Goal: Task Accomplishment & Management: Complete application form

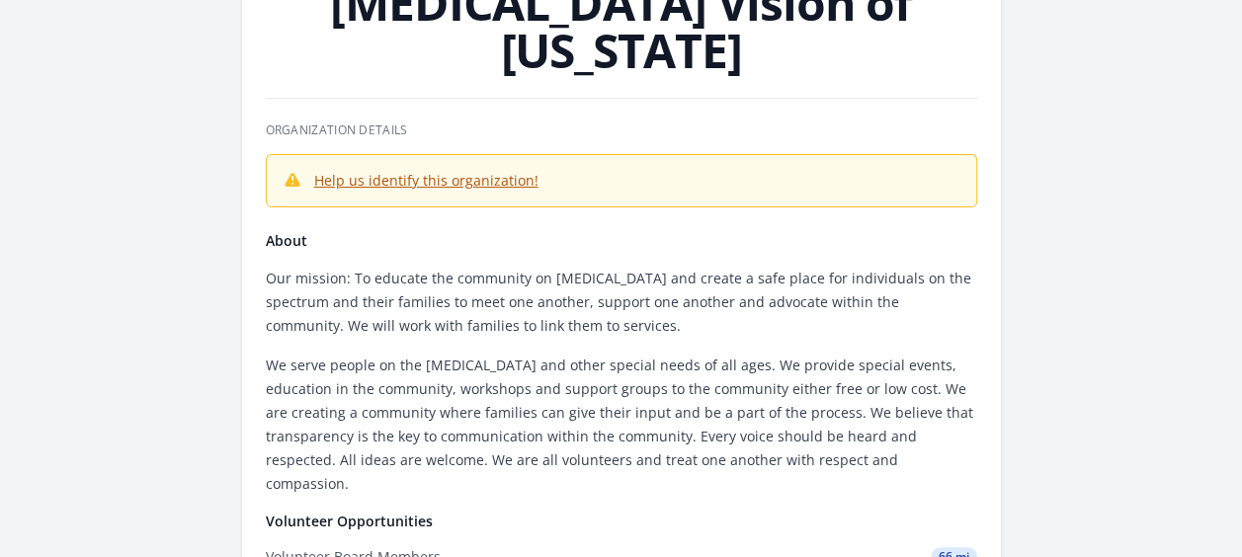
scroll to position [140, 0]
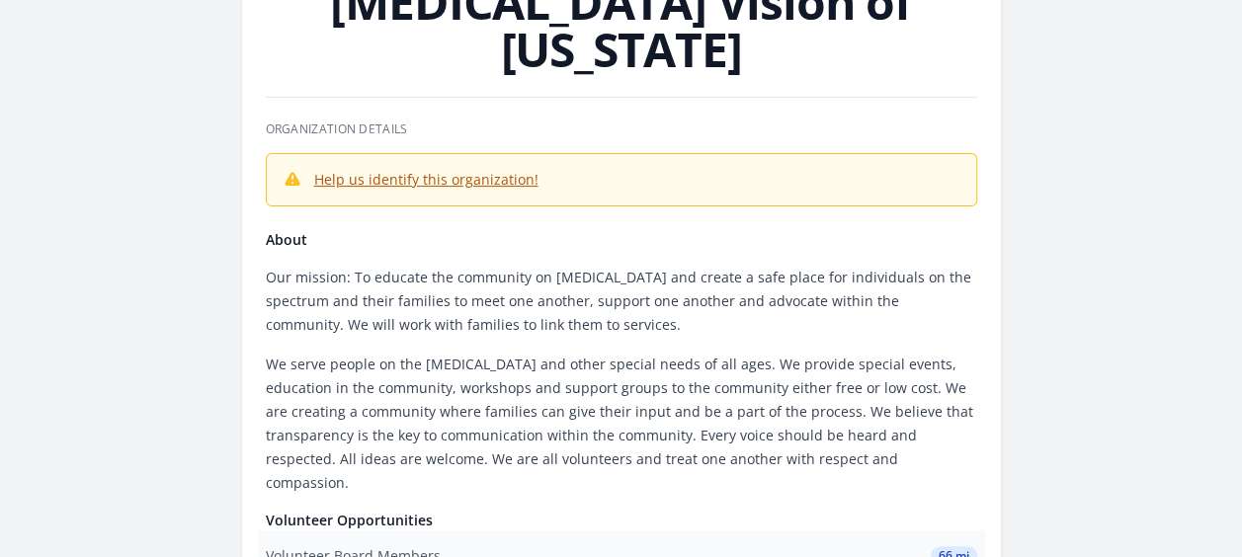
click at [361, 546] on div "Volunteer Board Members" at bounding box center [353, 556] width 175 height 20
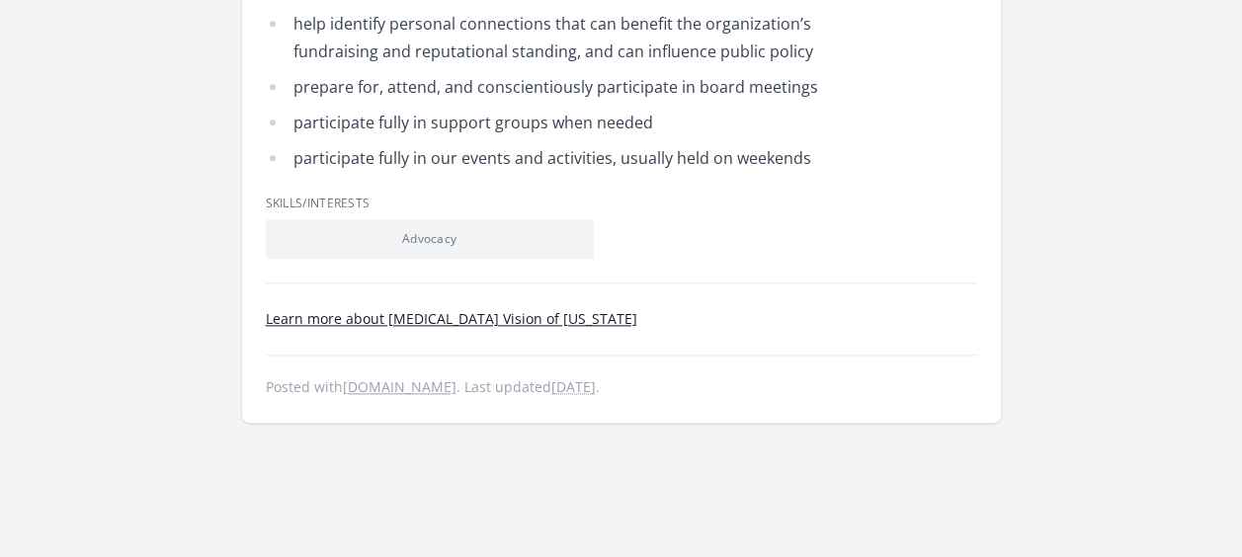
scroll to position [1097, 0]
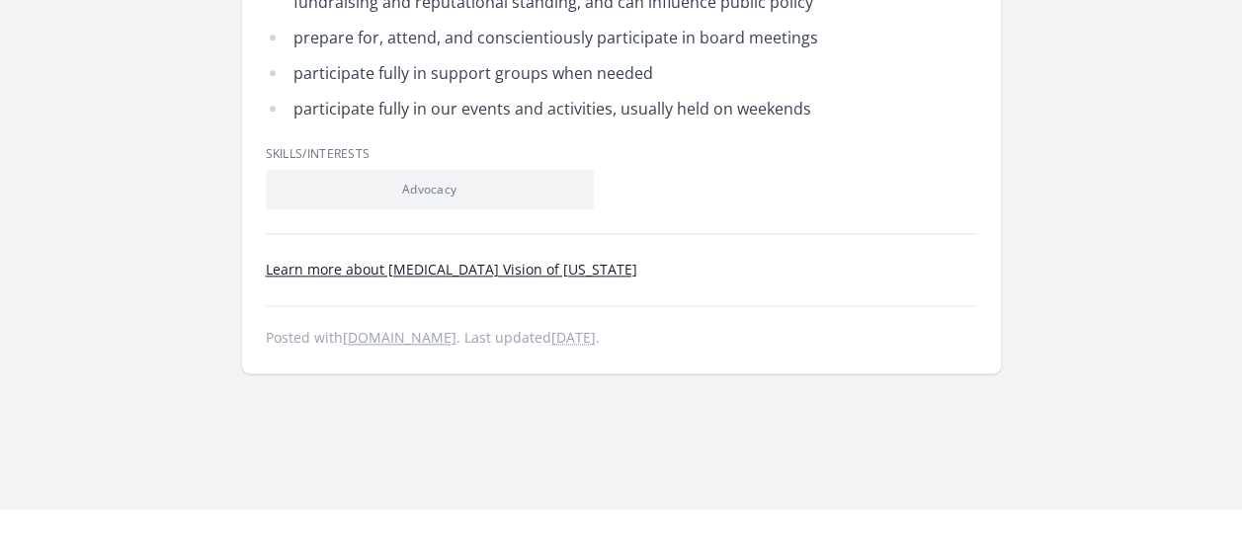
click at [470, 260] on link "Learn more about [MEDICAL_DATA] Vision of [US_STATE]" at bounding box center [451, 269] width 371 height 19
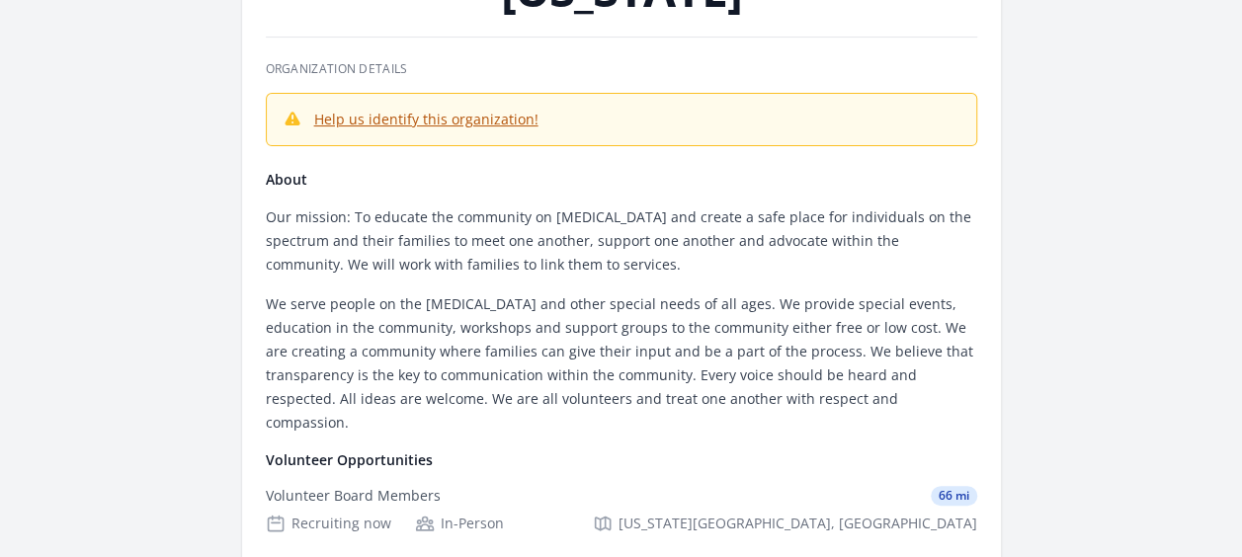
scroll to position [202, 0]
click at [338, 485] on div "Volunteer Board Members" at bounding box center [353, 495] width 175 height 20
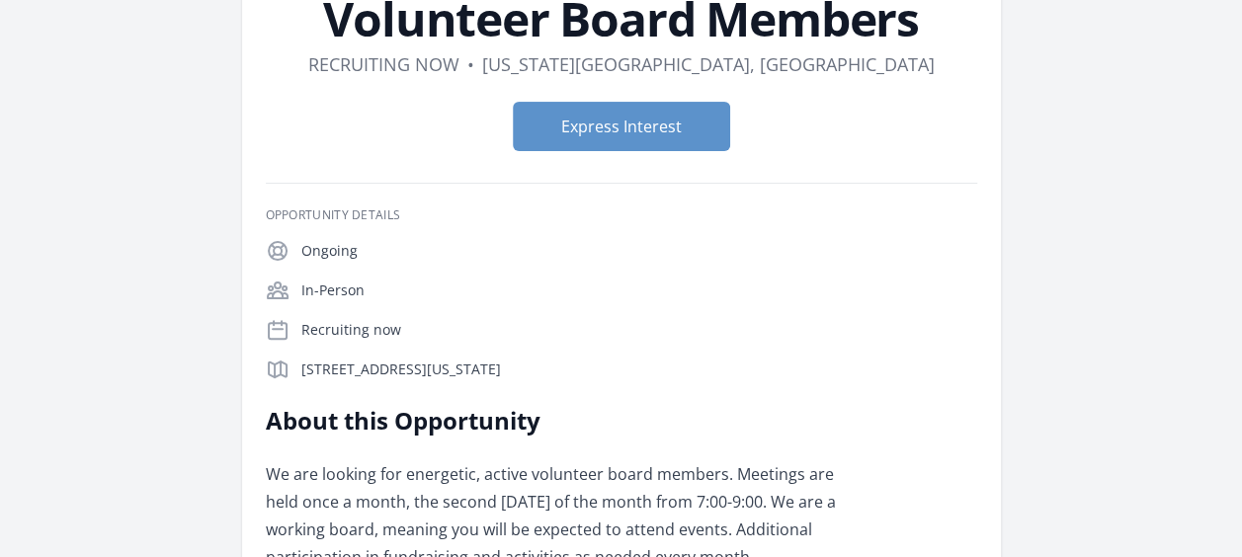
scroll to position [151, 0]
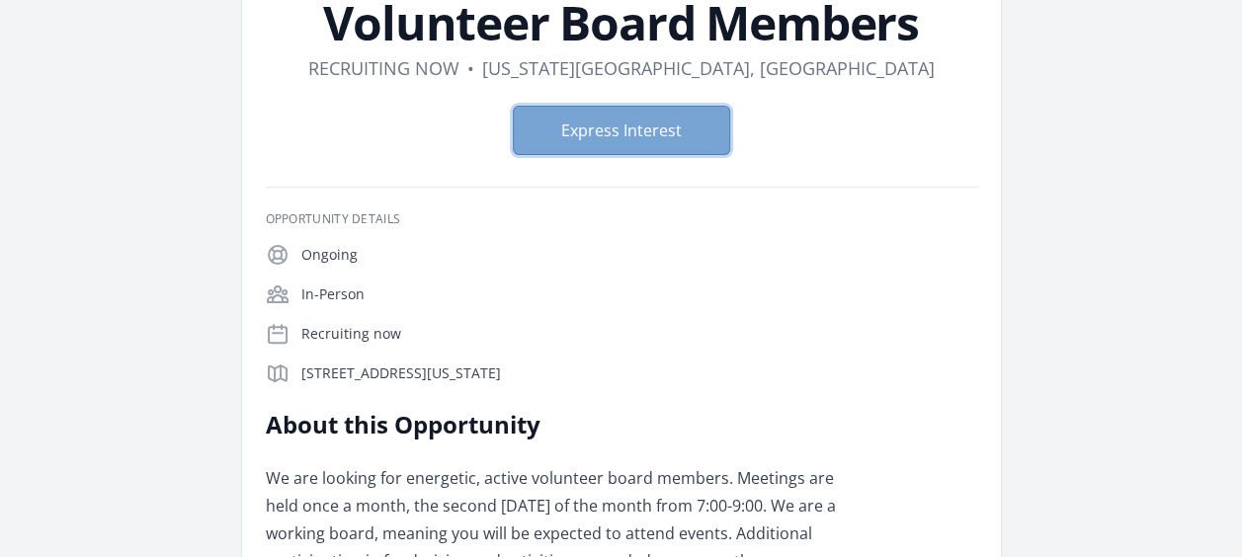
click at [578, 125] on button "Express Interest" at bounding box center [621, 130] width 217 height 49
